Goal: Task Accomplishment & Management: Manage account settings

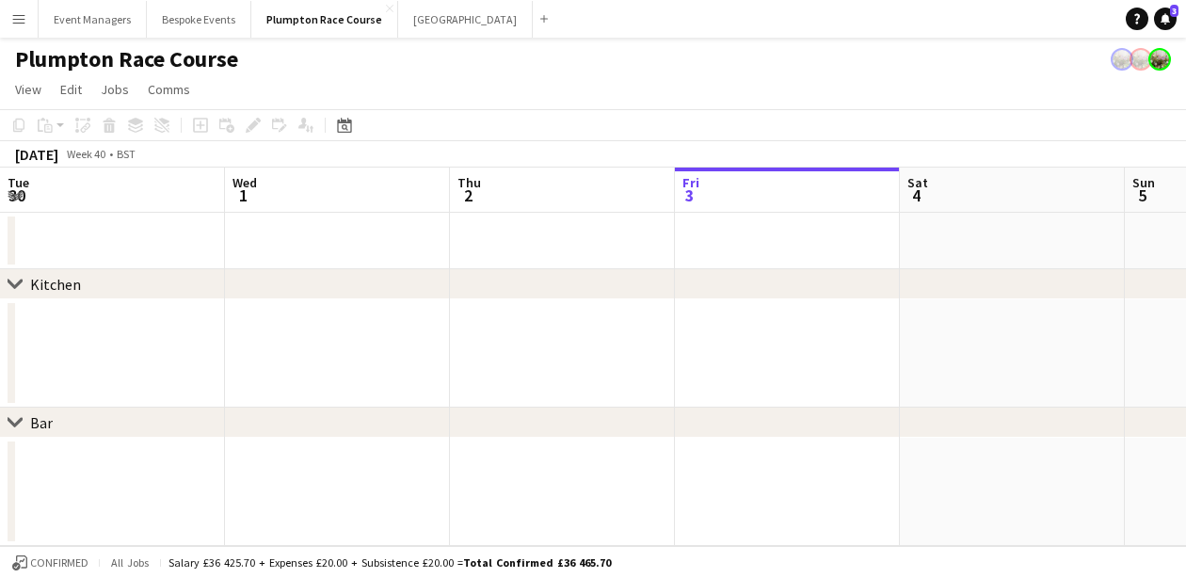
scroll to position [0, 450]
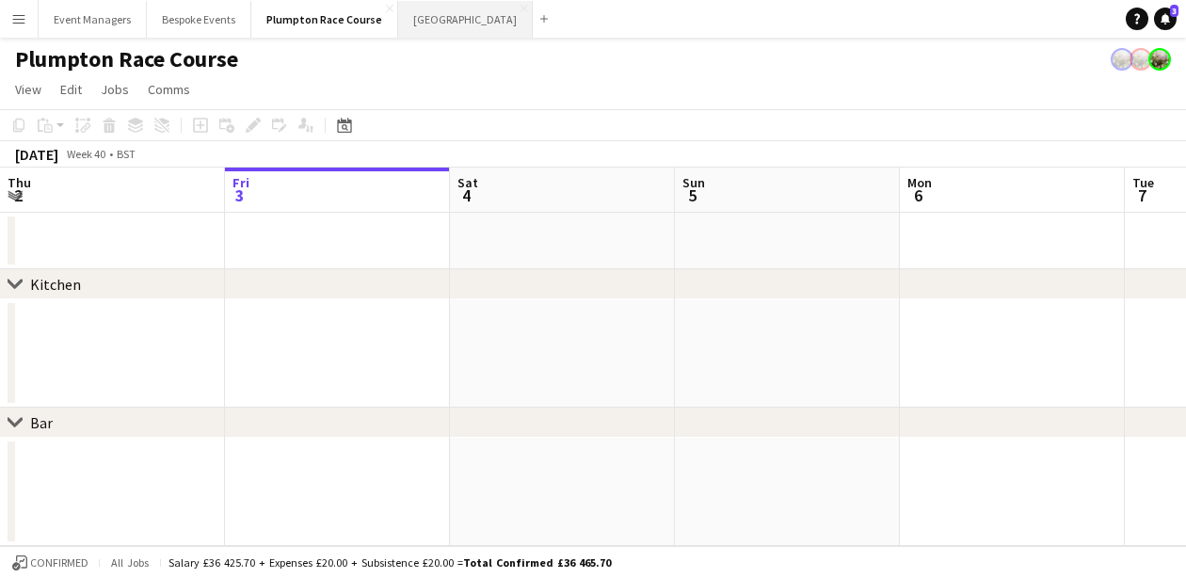
click at [407, 9] on button "[GEOGRAPHIC_DATA] Close" at bounding box center [465, 19] width 135 height 37
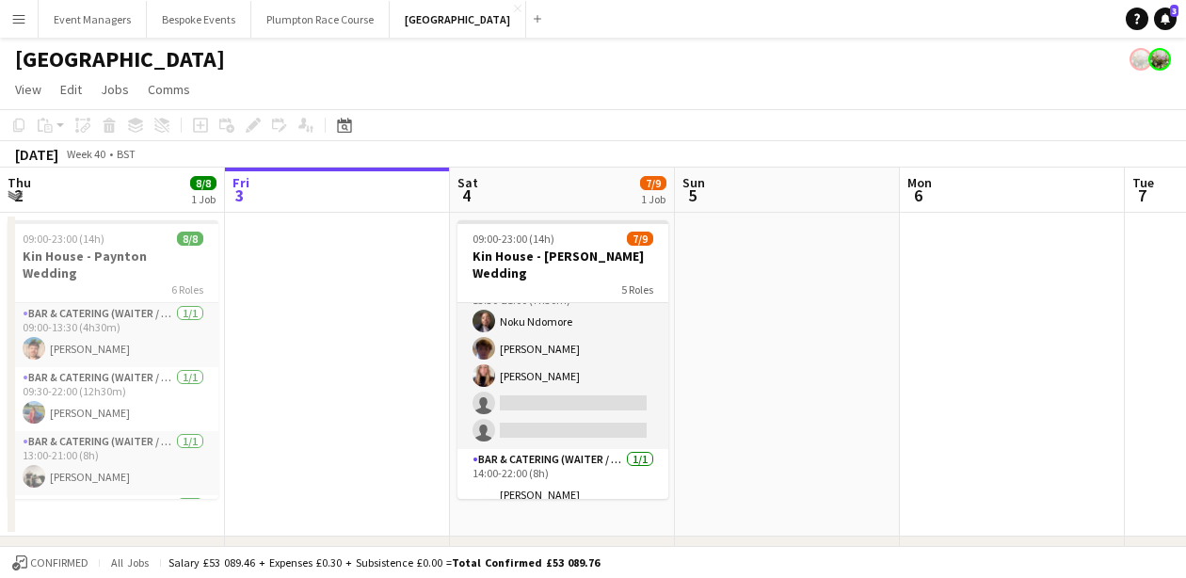
scroll to position [156, 0]
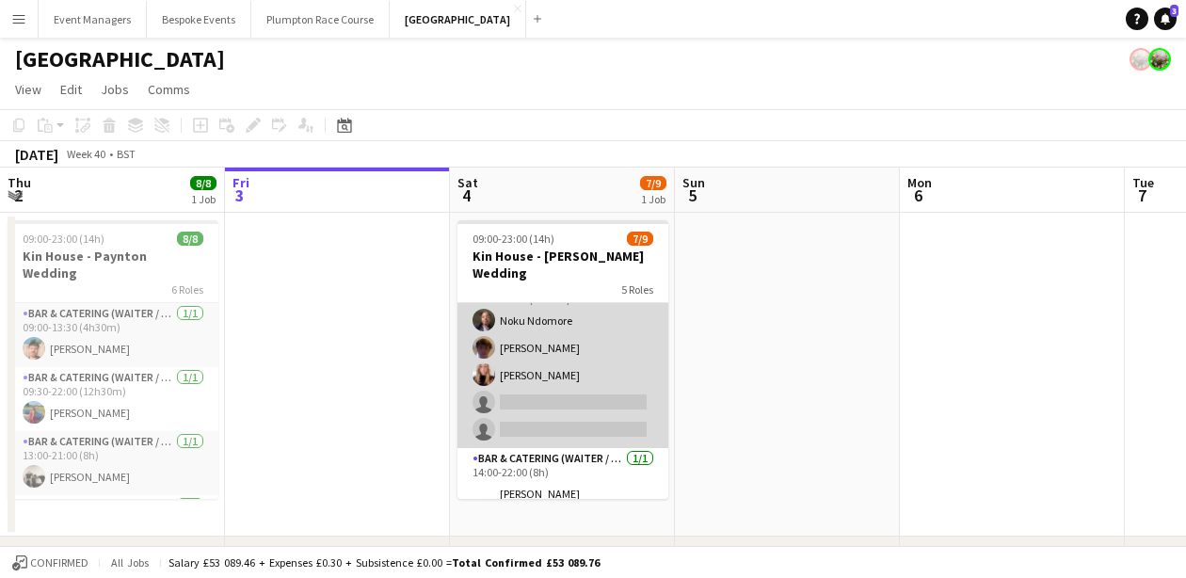
click at [584, 378] on app-card-role "Bar & Catering (Waiter / waitress) 1A [DATE] 13:30-21:00 (7h30m) Noku Ndomore […" at bounding box center [563, 361] width 211 height 173
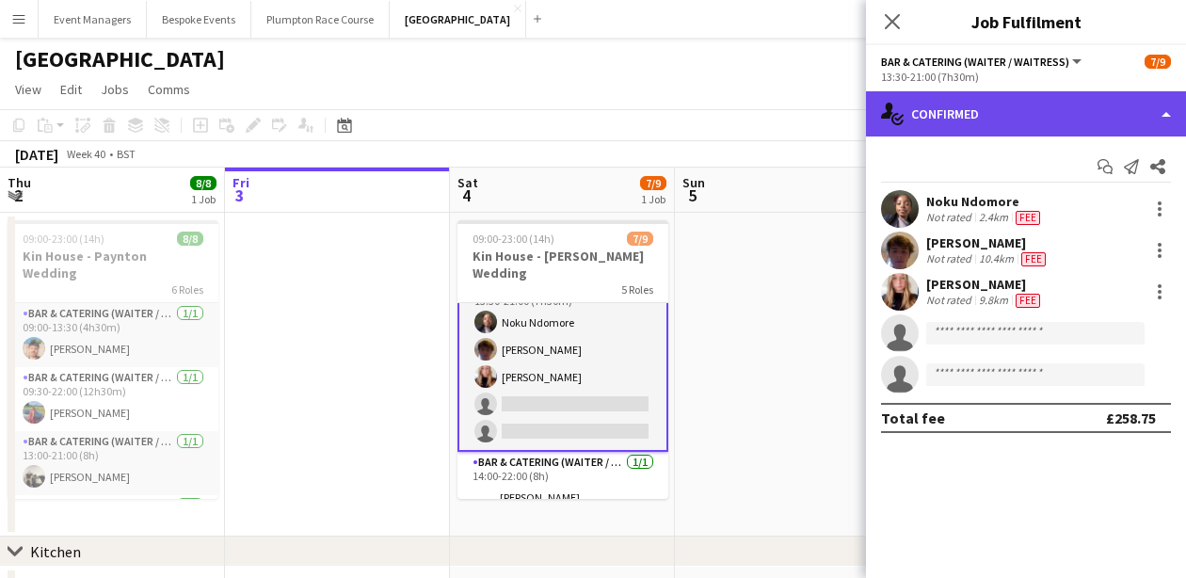
click at [1011, 111] on div "single-neutral-actions-check-2 Confirmed" at bounding box center [1026, 113] width 320 height 45
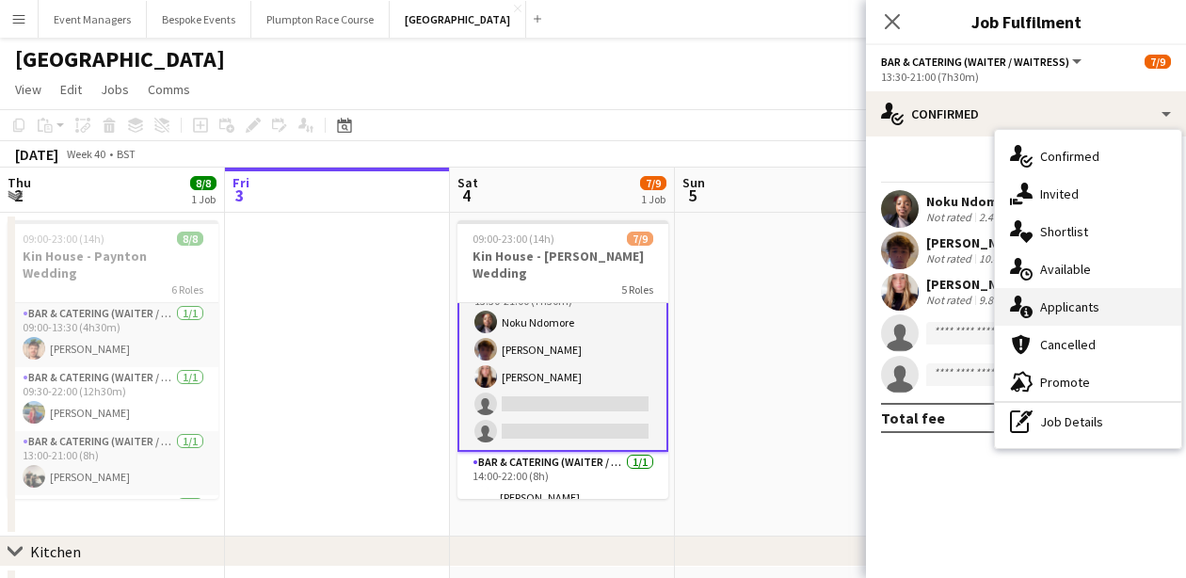
click at [1087, 304] on span "Applicants" at bounding box center [1069, 306] width 59 height 17
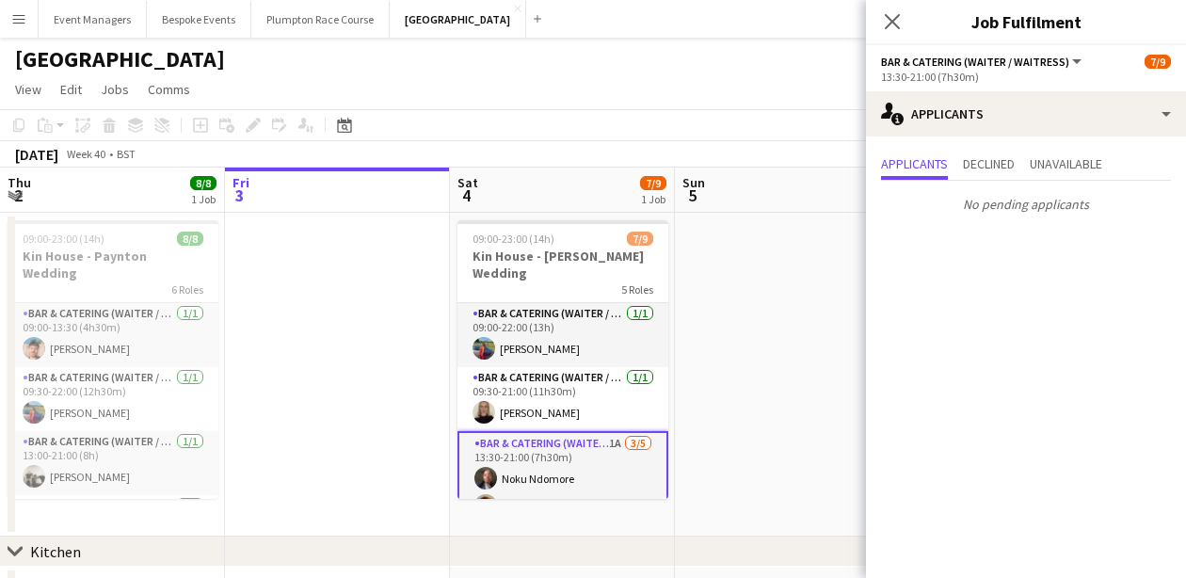
scroll to position [0, 0]
click at [893, 24] on icon at bounding box center [892, 21] width 18 height 18
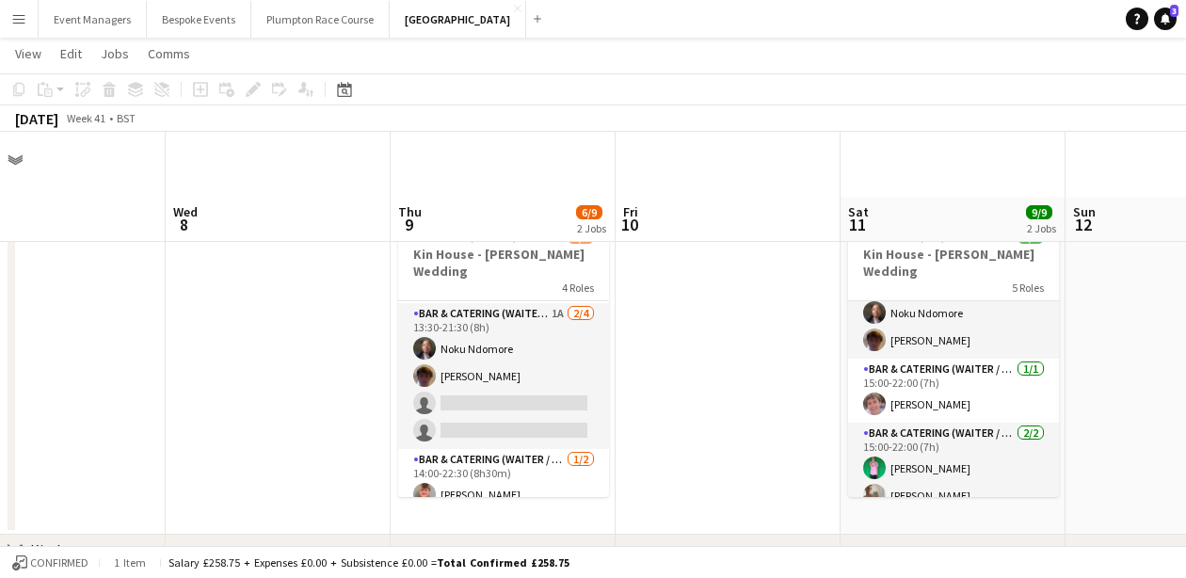
scroll to position [65, 0]
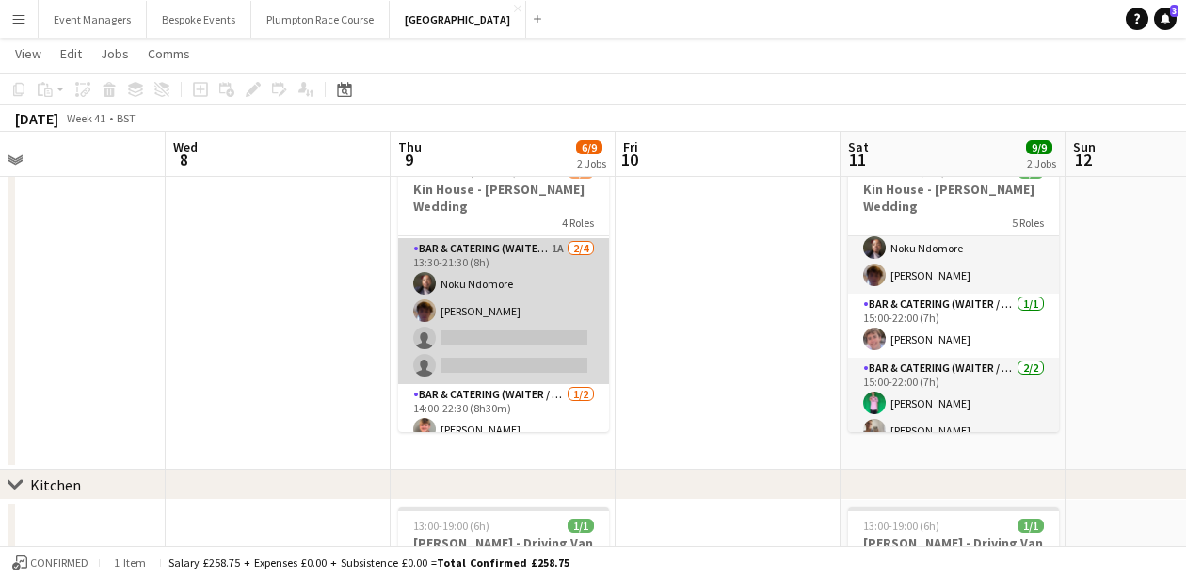
click at [449, 326] on app-card-role "Bar & Catering (Waiter / waitress) 1A [DATE] 13:30-21:30 (8h) Noku Ndomore [PER…" at bounding box center [503, 311] width 211 height 146
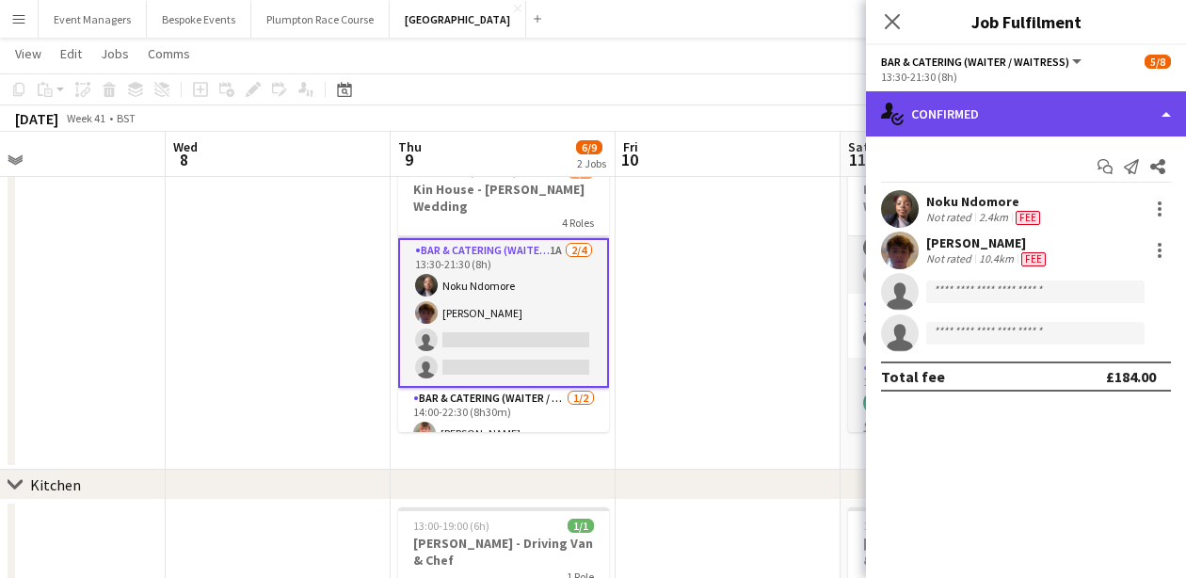
click at [1050, 94] on div "single-neutral-actions-check-2 Confirmed" at bounding box center [1026, 113] width 320 height 45
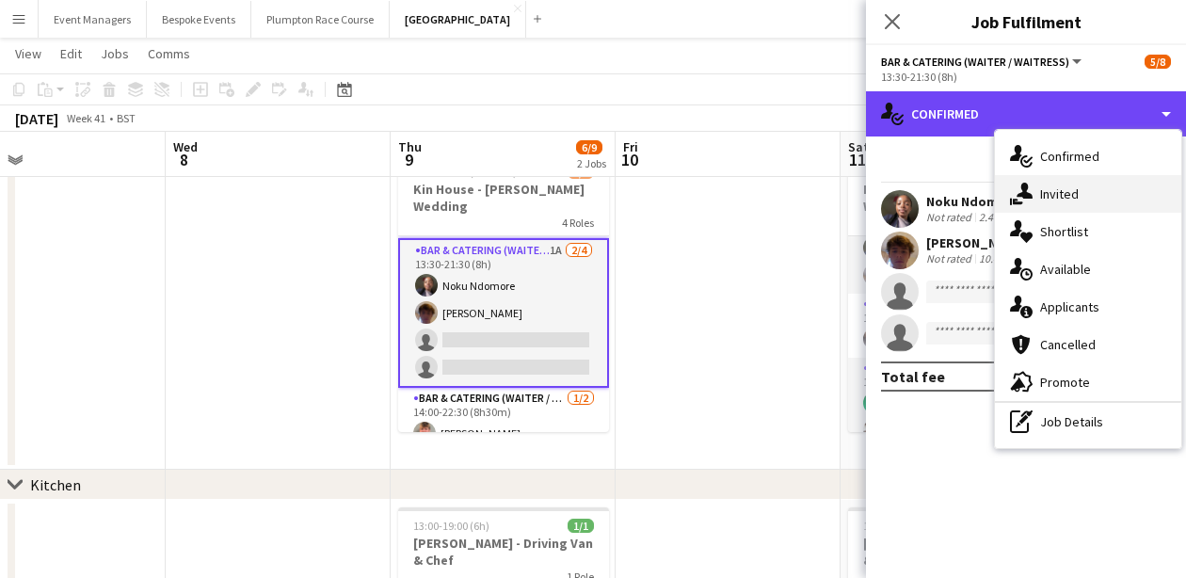
drag, startPoint x: 1056, startPoint y: 139, endPoint x: 1056, endPoint y: 201, distance: 62.1
click at [1056, 201] on div "single-neutral-actions-check-2 Confirmed single-neutral-actions-check-2 Confirm…" at bounding box center [1026, 334] width 320 height 487
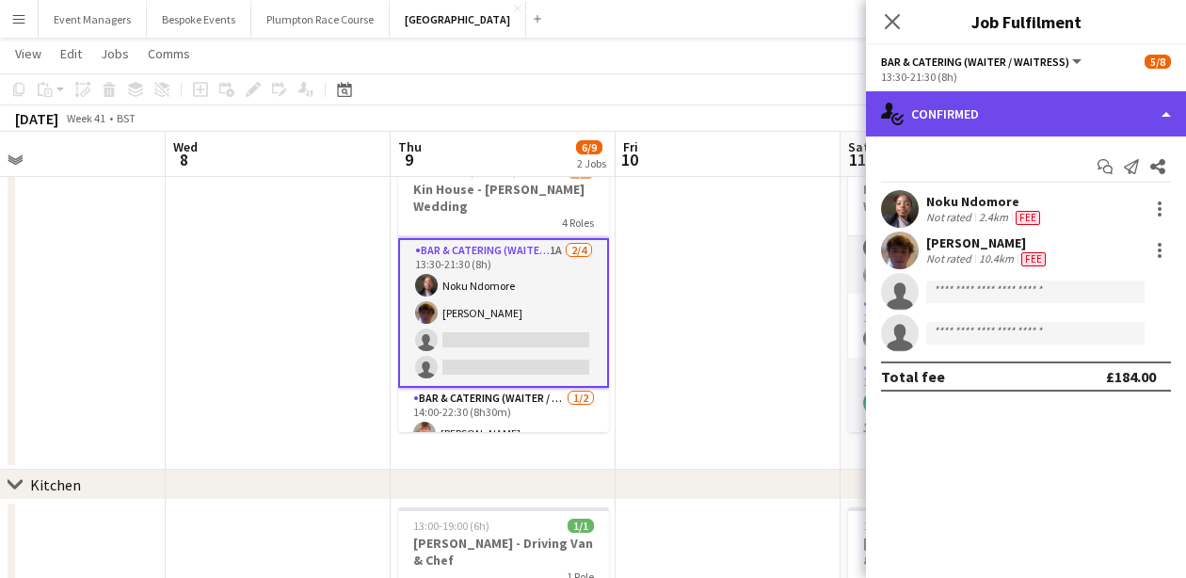
click at [1034, 129] on div "single-neutral-actions-check-2 Confirmed" at bounding box center [1026, 113] width 320 height 45
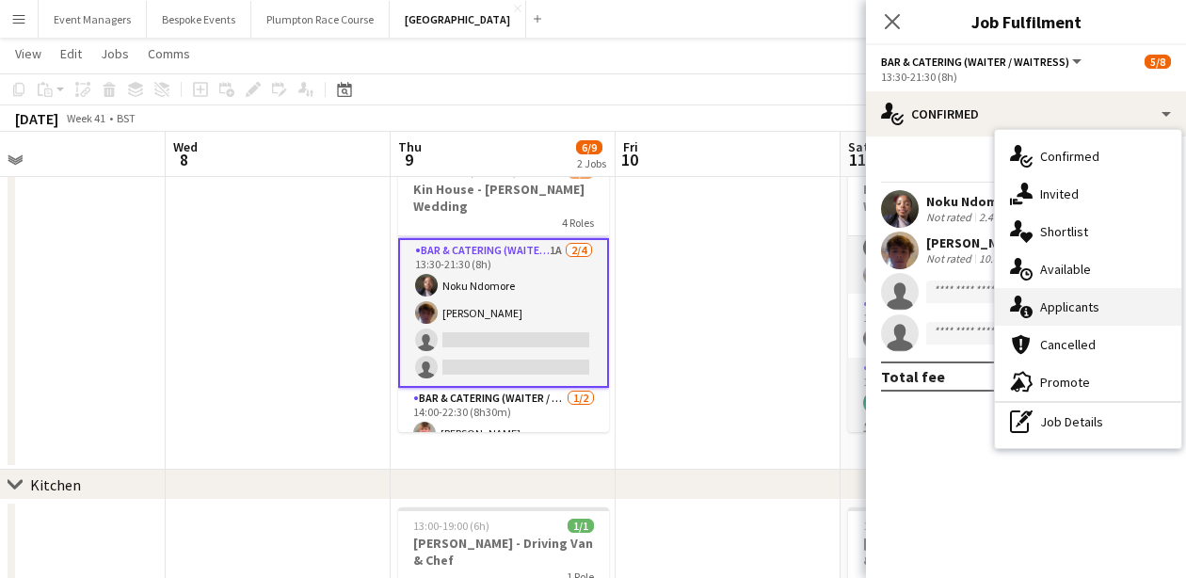
click at [1081, 298] on div "single-neutral-actions-information Applicants" at bounding box center [1088, 307] width 186 height 38
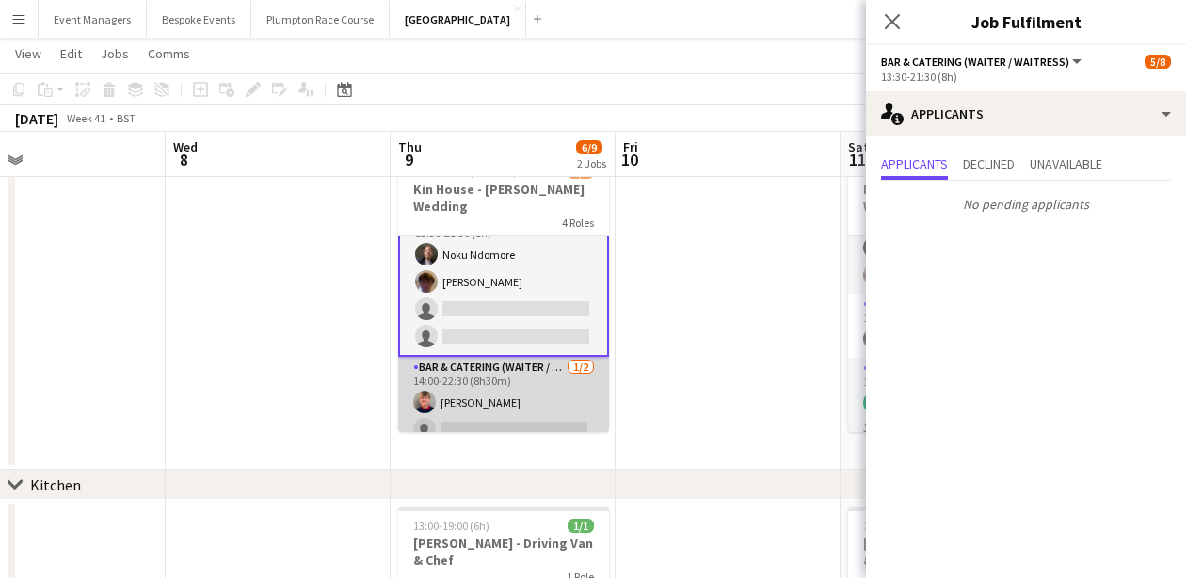
scroll to position [156, 0]
click at [499, 381] on app-card-role "Bar & Catering (Waiter / waitress) [DATE] 14:00-22:30 (8h30m) [PERSON_NAME] sin…" at bounding box center [503, 403] width 211 height 91
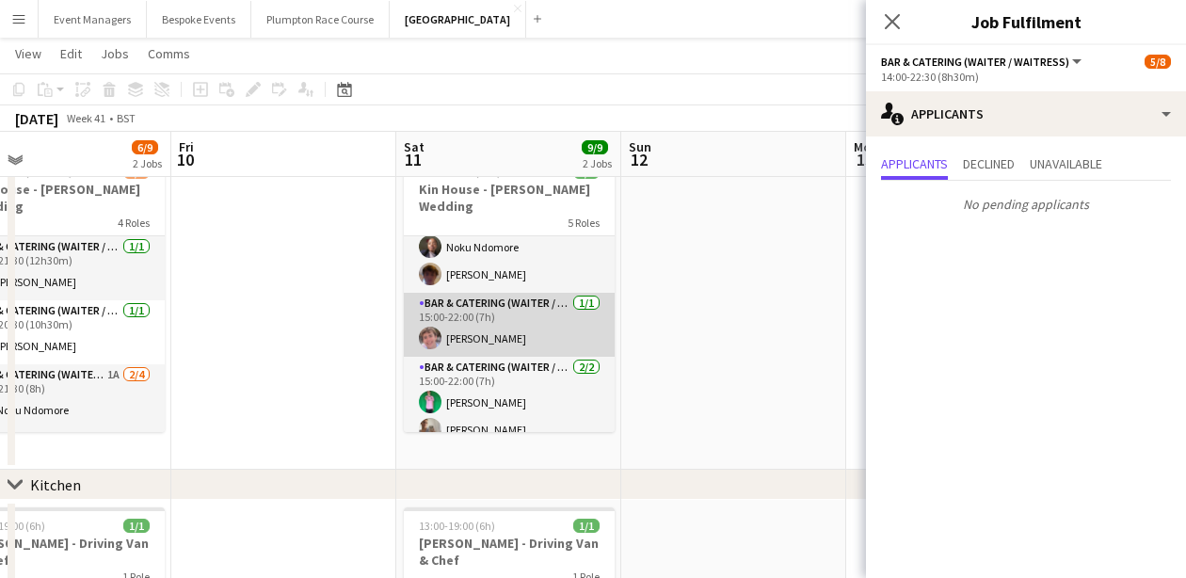
scroll to position [189, 0]
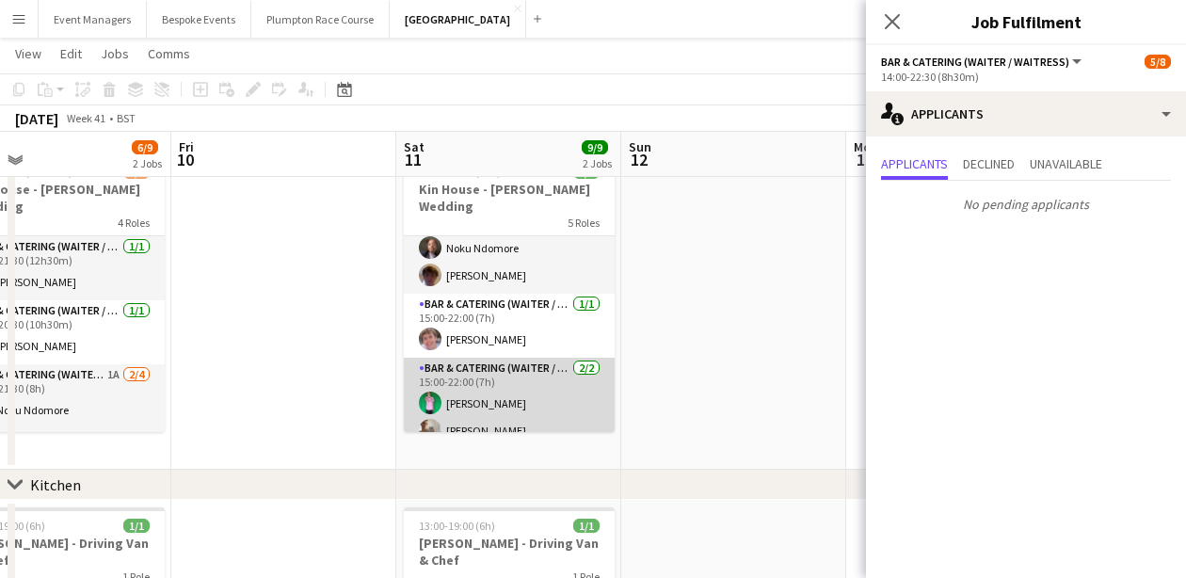
click at [540, 398] on app-card-role "Bar & Catering (Waiter / waitress) [DATE] 15:00-22:00 (7h) [PERSON_NAME] [PERSO…" at bounding box center [509, 403] width 211 height 91
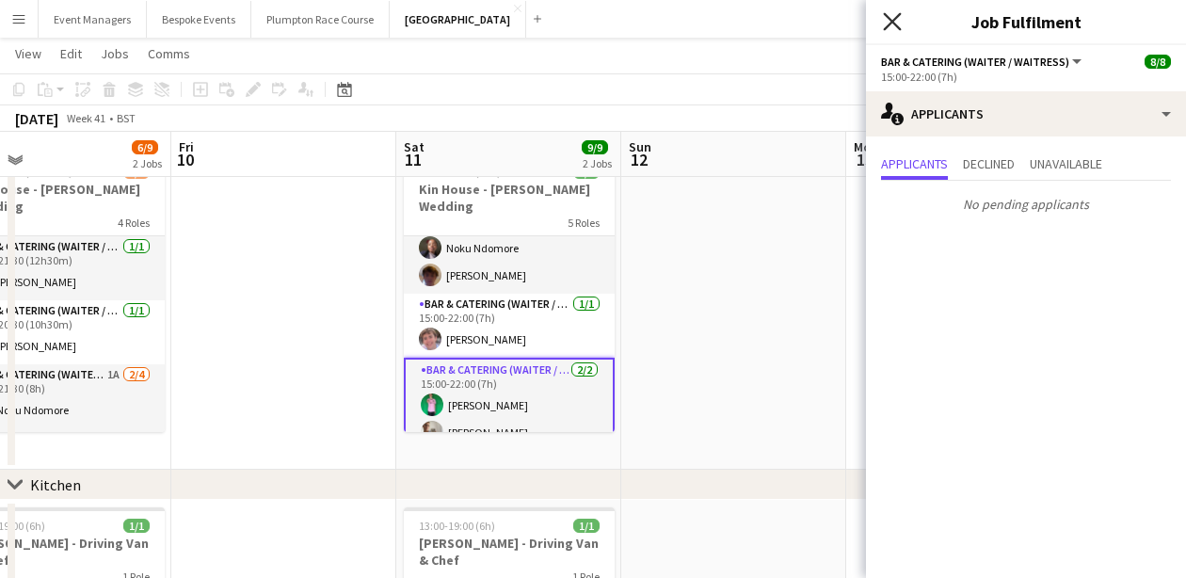
click at [890, 16] on icon "Close pop-in" at bounding box center [892, 21] width 18 height 18
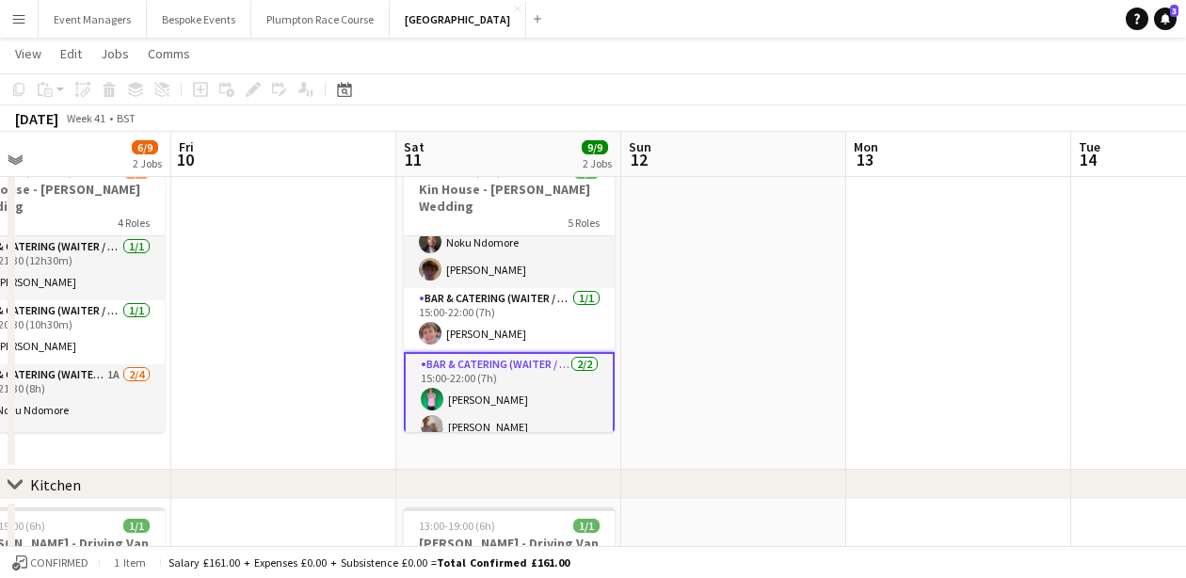
scroll to position [193, 0]
click at [430, 11] on button "[GEOGRAPHIC_DATA] Close" at bounding box center [458, 19] width 137 height 37
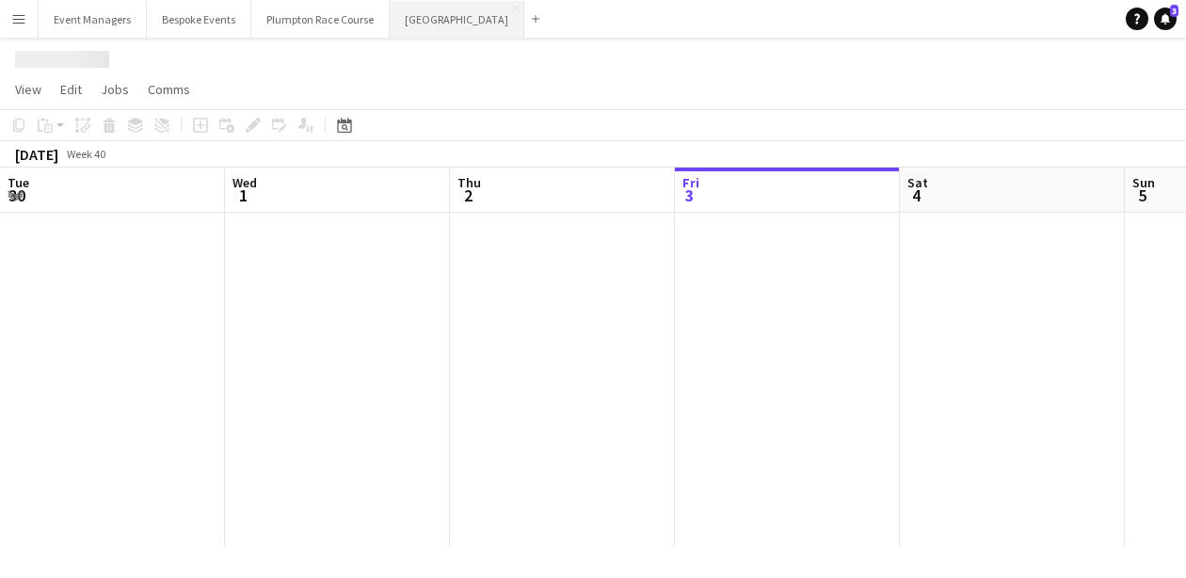
scroll to position [0, 450]
